Goal: Complete application form

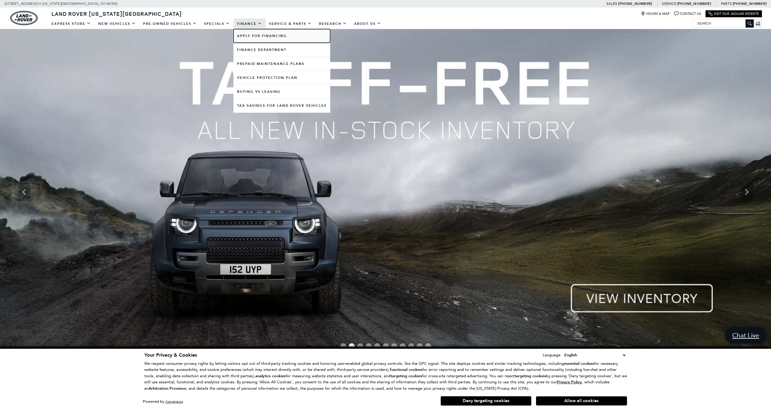
click at [256, 39] on link "Apply for Financing" at bounding box center [282, 36] width 97 height 14
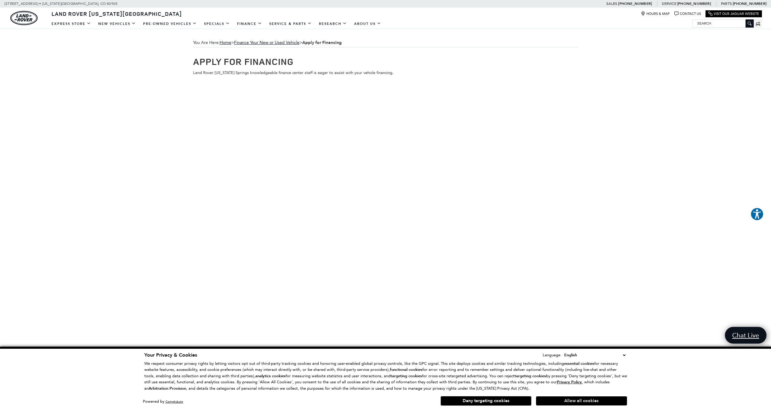
click at [596, 397] on button "Allow all cookies" at bounding box center [581, 401] width 91 height 9
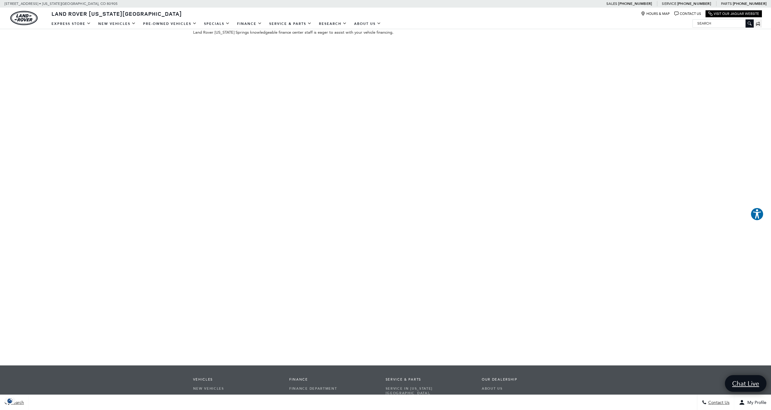
scroll to position [27, 0]
